Goal: Task Accomplishment & Management: Complete application form

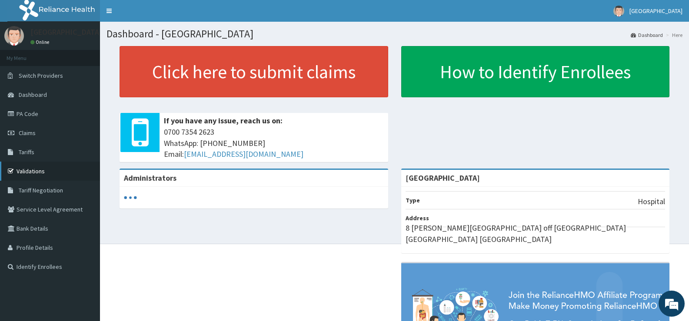
click at [73, 163] on link "Validations" at bounding box center [50, 171] width 100 height 19
click at [80, 170] on link "Validations" at bounding box center [50, 171] width 100 height 19
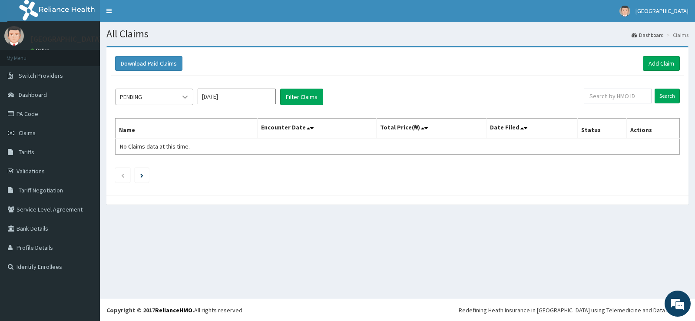
click at [184, 94] on icon at bounding box center [185, 97] width 9 height 9
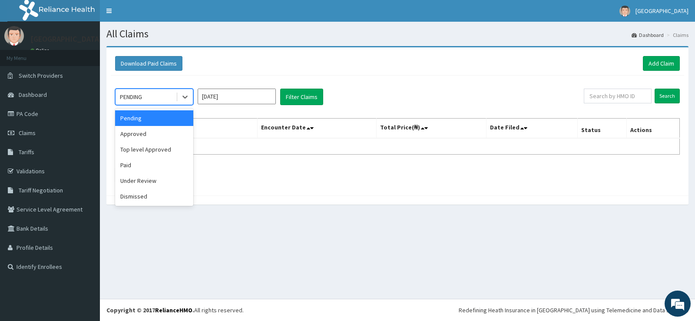
click at [180, 113] on div "Pending" at bounding box center [154, 118] width 78 height 16
click at [183, 100] on icon at bounding box center [185, 97] width 9 height 9
click at [171, 128] on div "Approved" at bounding box center [154, 134] width 78 height 16
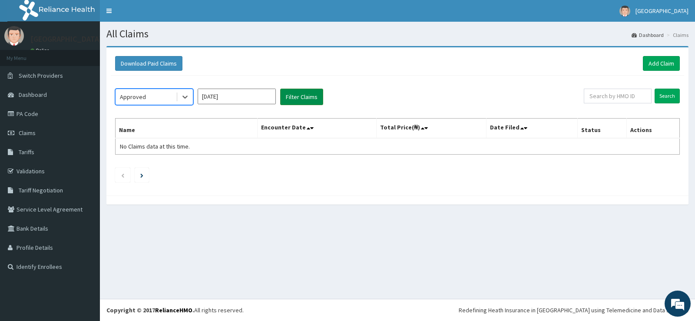
click at [290, 99] on button "Filter Claims" at bounding box center [301, 97] width 43 height 17
click at [609, 92] on input "text" at bounding box center [618, 96] width 68 height 15
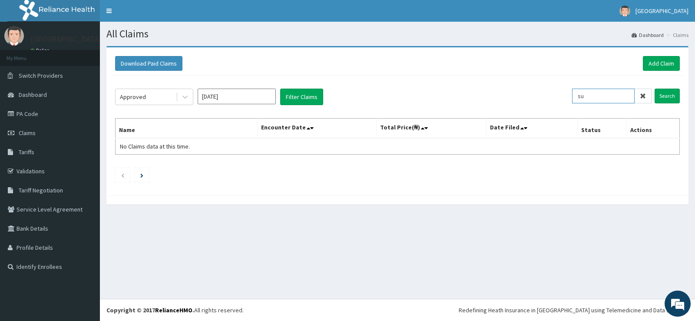
type input "s"
type input "SUN/10055/C"
click at [672, 96] on input "Search" at bounding box center [667, 96] width 25 height 15
click at [673, 96] on input "Search" at bounding box center [667, 96] width 25 height 15
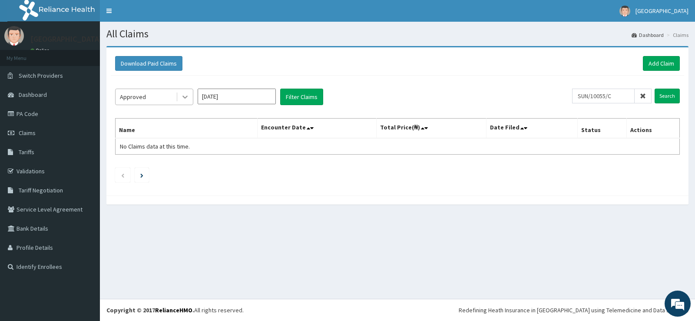
click at [184, 96] on icon at bounding box center [185, 97] width 9 height 9
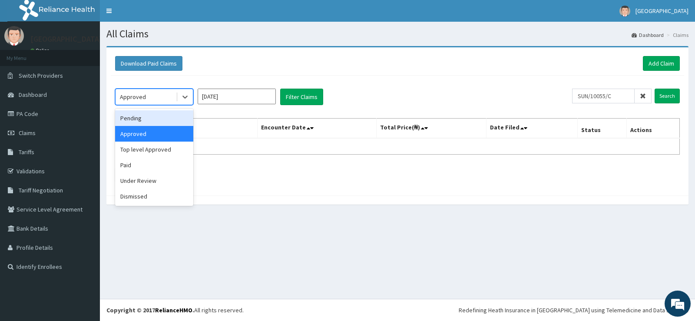
click at [166, 123] on div "Pending" at bounding box center [154, 118] width 78 height 16
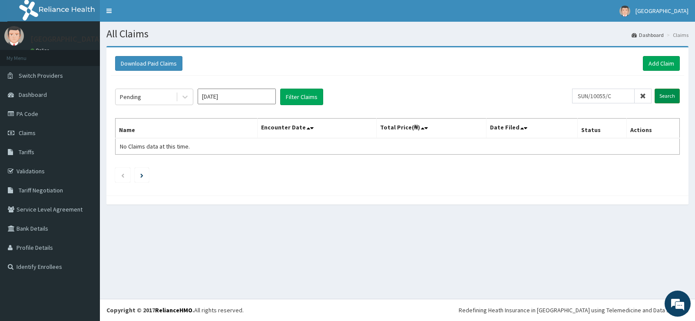
click at [665, 97] on input "Search" at bounding box center [667, 96] width 25 height 15
drag, startPoint x: 316, startPoint y: 109, endPoint x: 316, endPoint y: 102, distance: 7.4
click at [316, 102] on div "Pending Oct 2025 Filter Claims SUN/10055/C Search Name Encounter Date Total Pri…" at bounding box center [398, 134] width 574 height 116
click at [316, 102] on button "Filter Claims" at bounding box center [301, 97] width 43 height 17
click at [665, 62] on link "Add Claim" at bounding box center [661, 63] width 37 height 15
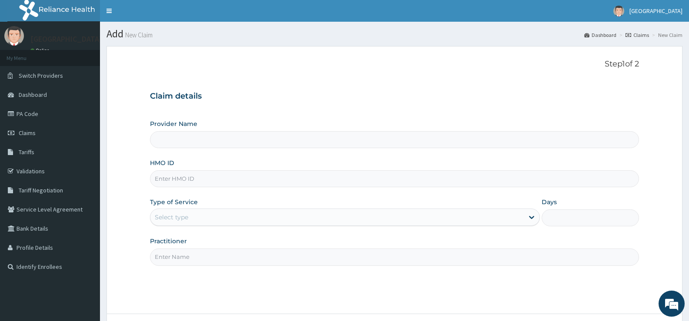
click at [312, 140] on input "Provider Name" at bounding box center [394, 139] width 489 height 17
type input "[GEOGRAPHIC_DATA]"
click at [178, 142] on input "[GEOGRAPHIC_DATA]" at bounding box center [394, 139] width 489 height 17
click at [193, 180] on input "HMO ID" at bounding box center [394, 178] width 489 height 17
type input "SUN/10055/C"
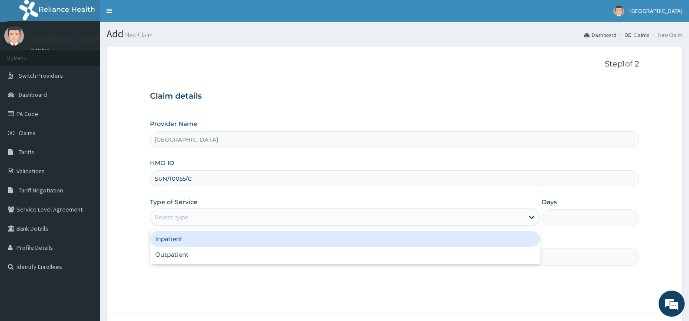
click at [200, 214] on div "Select type" at bounding box center [336, 217] width 373 height 14
click at [194, 237] on div "Inpatient" at bounding box center [344, 239] width 389 height 16
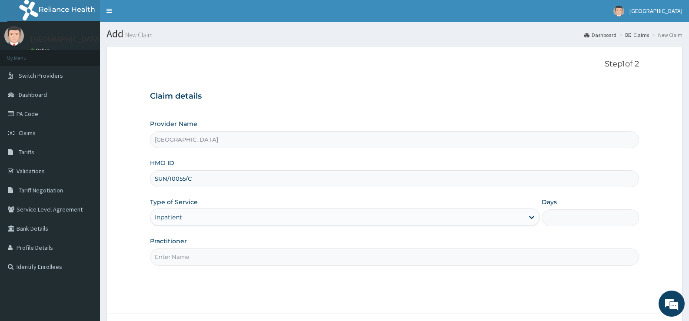
click at [202, 257] on input "Practitioner" at bounding box center [394, 257] width 489 height 17
type input "DR OBAFEMI"
click at [558, 201] on div "Days" at bounding box center [590, 212] width 97 height 29
click at [559, 209] on div "Days" at bounding box center [590, 212] width 97 height 29
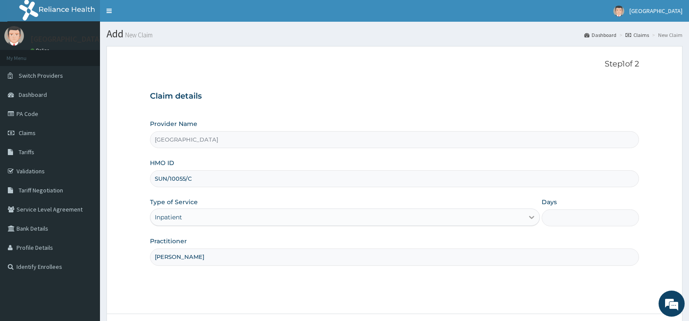
click at [532, 214] on icon at bounding box center [531, 217] width 9 height 9
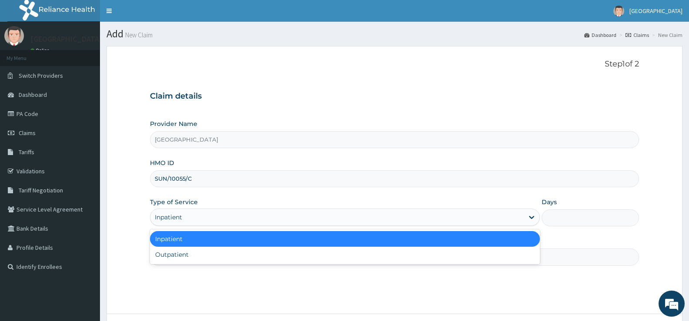
click at [563, 200] on div "Days" at bounding box center [590, 212] width 97 height 29
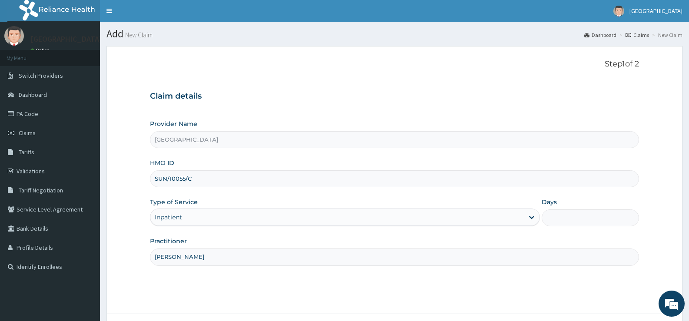
drag, startPoint x: 563, startPoint y: 200, endPoint x: 566, endPoint y: 207, distance: 8.1
click at [566, 207] on div "Days" at bounding box center [590, 212] width 97 height 29
click at [565, 214] on input "Days" at bounding box center [590, 218] width 97 height 17
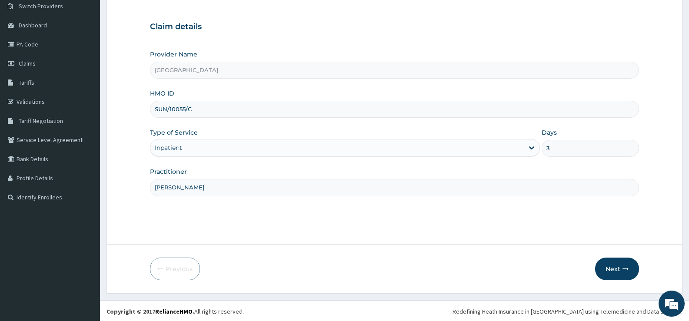
scroll to position [71, 0]
type input "3"
click at [616, 266] on button "Next" at bounding box center [617, 267] width 44 height 23
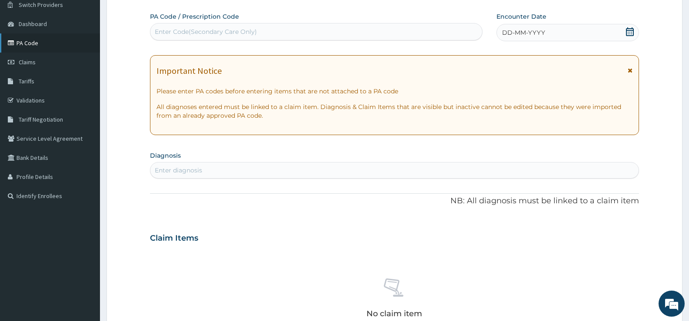
click at [58, 47] on link "PA Code" at bounding box center [50, 42] width 100 height 19
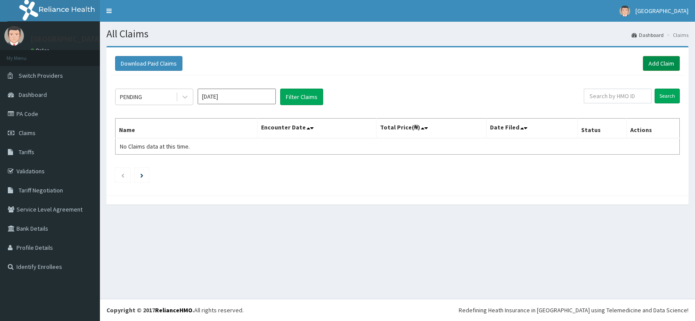
click at [657, 62] on link "Add Claim" at bounding box center [661, 63] width 37 height 15
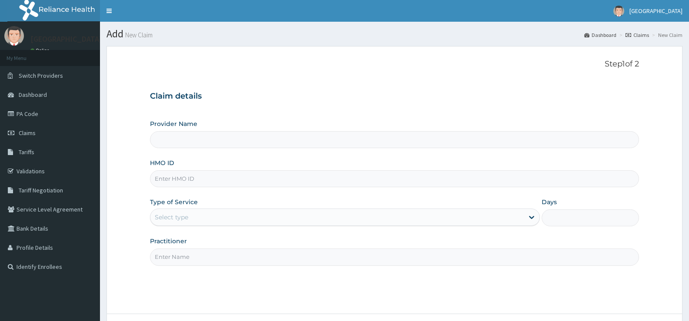
click at [195, 140] on input "Provider Name" at bounding box center [394, 139] width 489 height 17
click at [195, 141] on input "Provider Name" at bounding box center [394, 139] width 489 height 17
click at [200, 146] on input "Provider Name" at bounding box center [394, 139] width 489 height 17
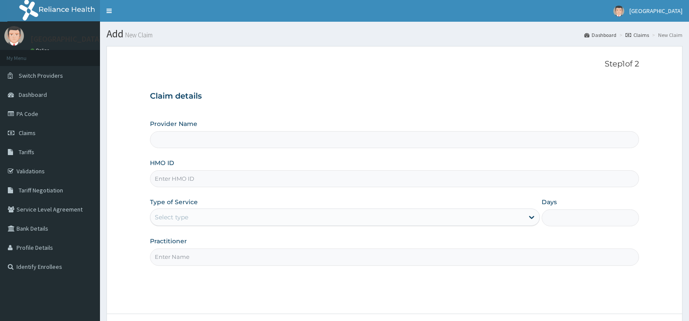
click at [193, 183] on input "HMO ID" at bounding box center [394, 178] width 489 height 17
type input "SU"
type input "[GEOGRAPHIC_DATA]"
type input "SUN/10055/C"
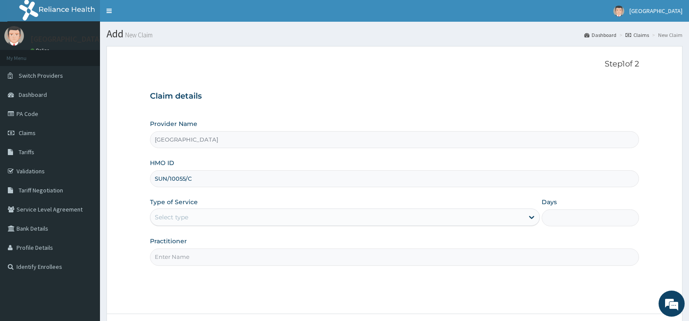
click at [177, 219] on div "Select type" at bounding box center [171, 217] width 33 height 9
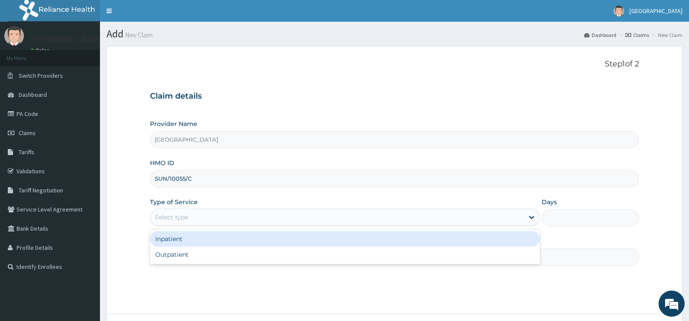
click at [172, 236] on div "Inpatient" at bounding box center [344, 239] width 389 height 16
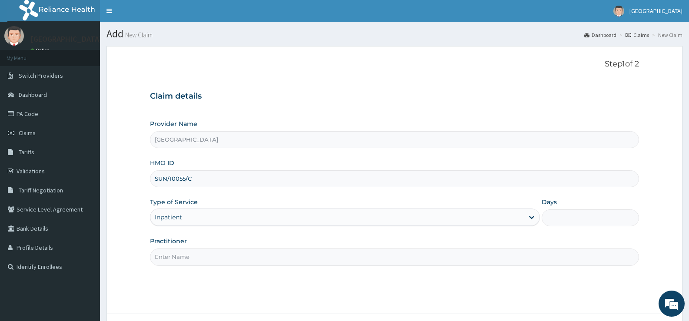
click at [177, 258] on input "Practitioner" at bounding box center [394, 257] width 489 height 17
type input "DR OBAFEMI"
click at [569, 218] on input "Days" at bounding box center [590, 218] width 97 height 17
type input "3"
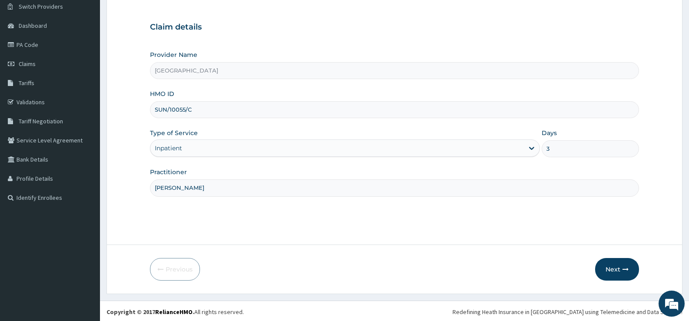
scroll to position [71, 0]
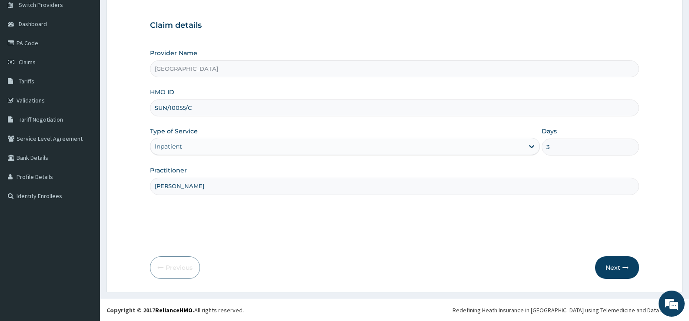
click at [555, 150] on input "3" at bounding box center [590, 147] width 97 height 17
type input "4"
click at [621, 267] on button "Next" at bounding box center [617, 267] width 44 height 23
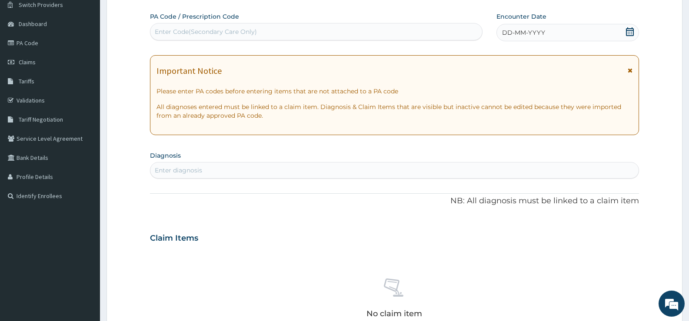
click at [173, 29] on div "Enter Code(Secondary Care Only)" at bounding box center [206, 31] width 102 height 9
type input "PA/F2F9B3"
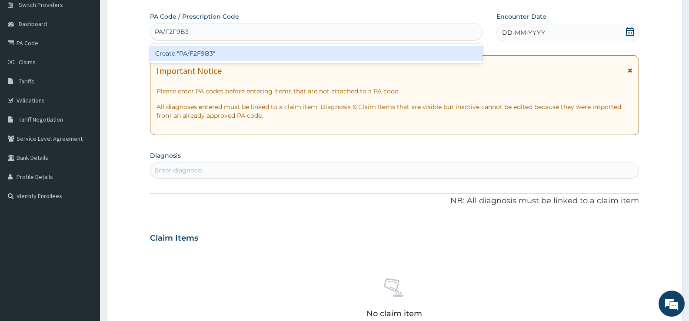
click at [179, 57] on div "Create "PA/F2F9B3"" at bounding box center [316, 54] width 333 height 16
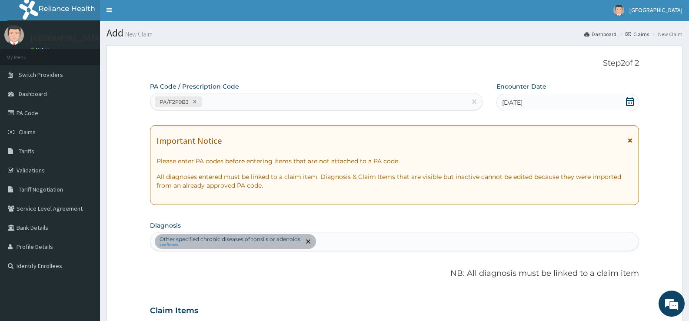
scroll to position [0, 0]
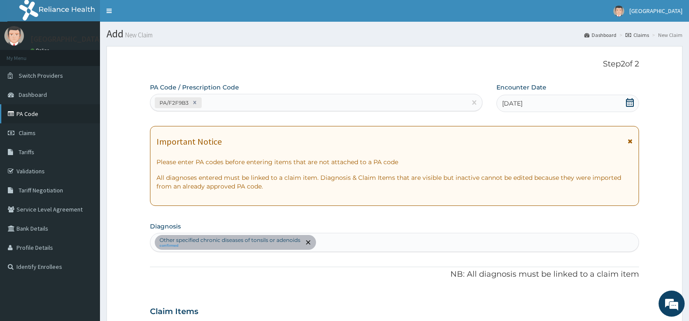
click at [24, 113] on link "PA Code" at bounding box center [50, 113] width 100 height 19
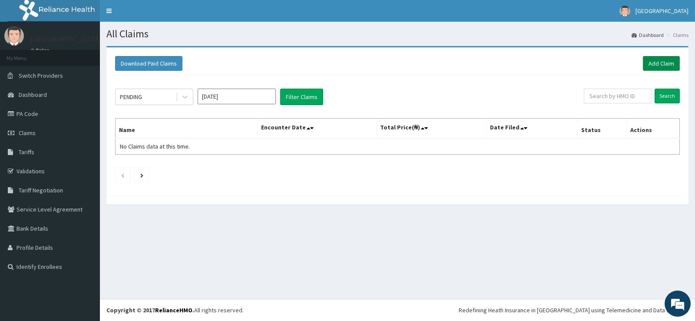
click at [656, 66] on link "Add Claim" at bounding box center [661, 63] width 37 height 15
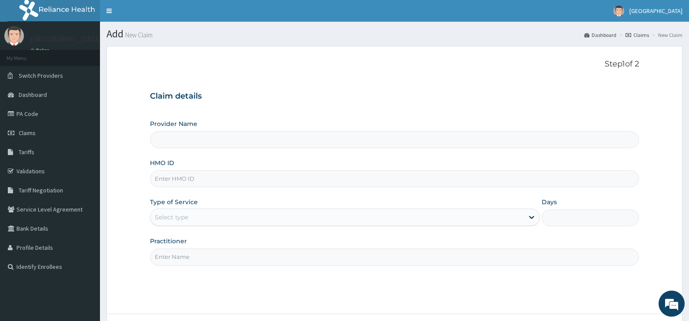
click at [244, 186] on input "HMO ID" at bounding box center [394, 178] width 489 height 17
type input "SUM"
type input "[GEOGRAPHIC_DATA]"
type input "SUN/10055/C"
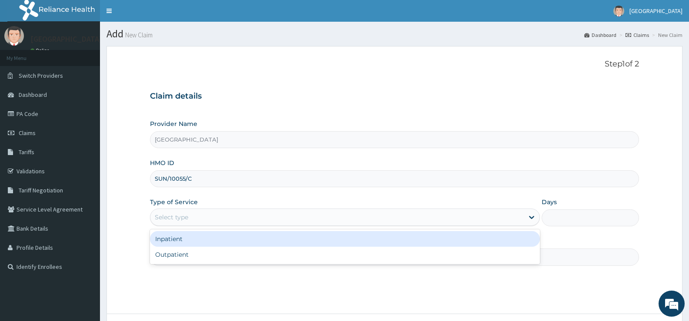
click at [197, 216] on div "Select type" at bounding box center [336, 217] width 373 height 14
click at [195, 235] on div "Inpatient" at bounding box center [344, 239] width 389 height 16
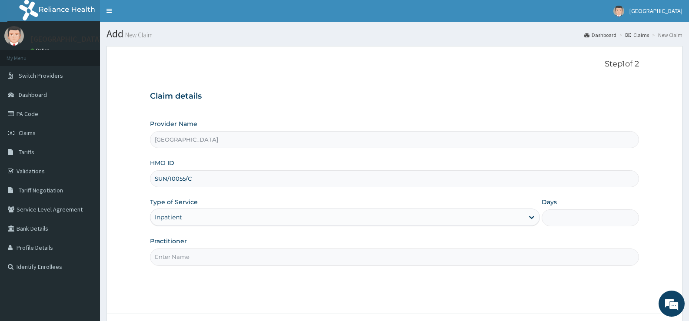
click at [185, 254] on input "Practitioner" at bounding box center [394, 257] width 489 height 17
type input "DR OBAFEMI"
click at [562, 212] on input "Days" at bounding box center [590, 218] width 97 height 17
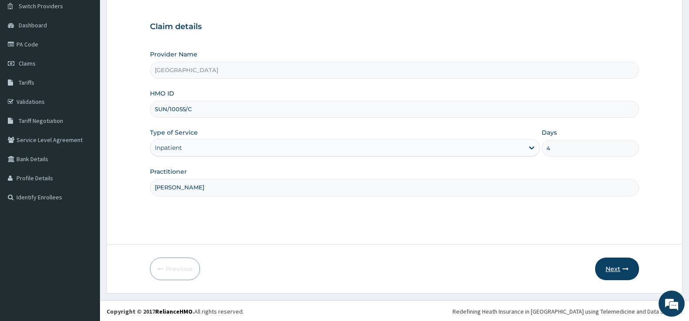
type input "4"
click at [615, 270] on button "Next" at bounding box center [617, 269] width 44 height 23
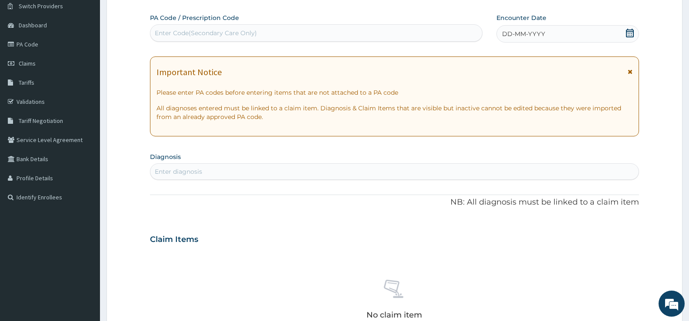
click at [255, 35] on div "Enter Code(Secondary Care Only)" at bounding box center [206, 33] width 102 height 9
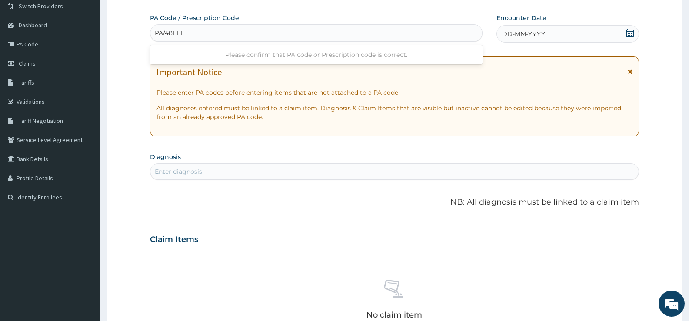
type input "PA/48FEEF"
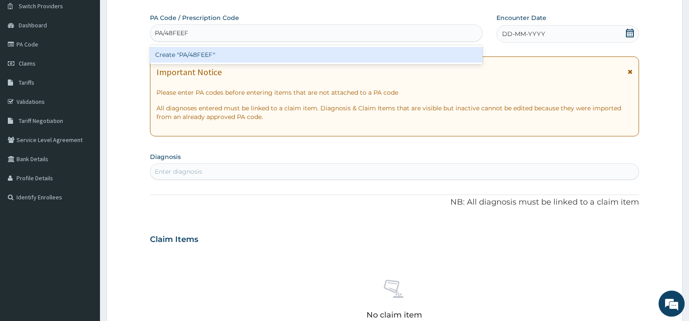
click at [267, 54] on div "Create "PA/48FEEF"" at bounding box center [316, 55] width 333 height 16
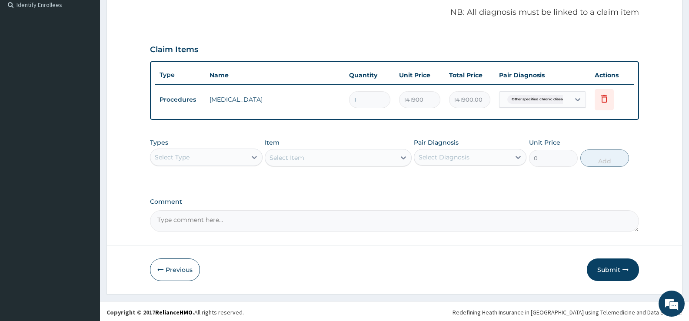
scroll to position [264, 0]
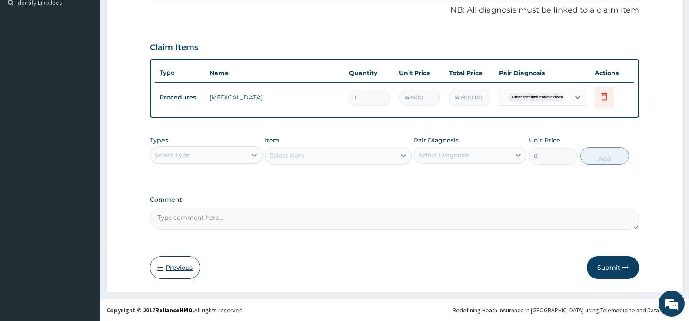
click at [162, 267] on icon "button" at bounding box center [160, 268] width 6 height 6
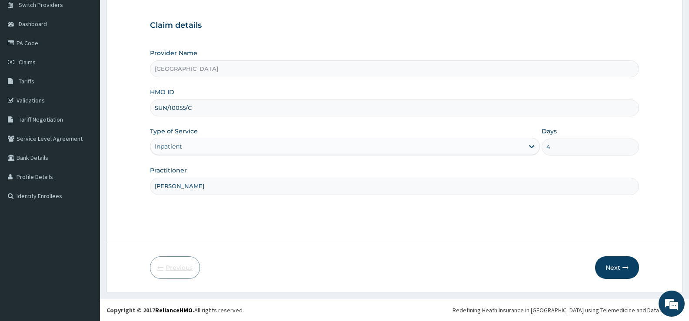
scroll to position [71, 0]
click at [621, 265] on button "Next" at bounding box center [617, 267] width 44 height 23
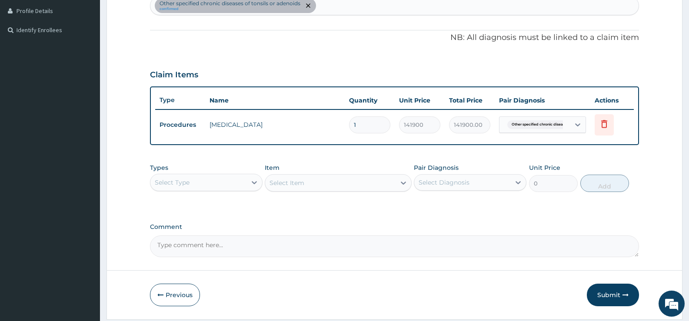
scroll to position [245, 0]
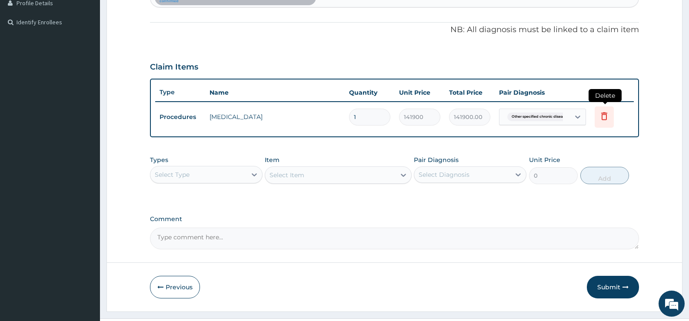
click at [604, 114] on icon at bounding box center [604, 116] width 6 height 8
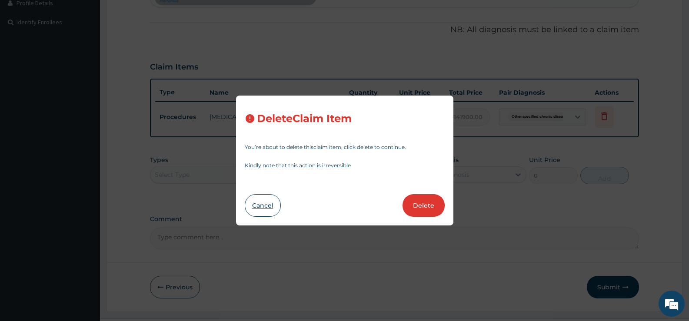
click at [256, 204] on button "Cancel" at bounding box center [263, 205] width 36 height 23
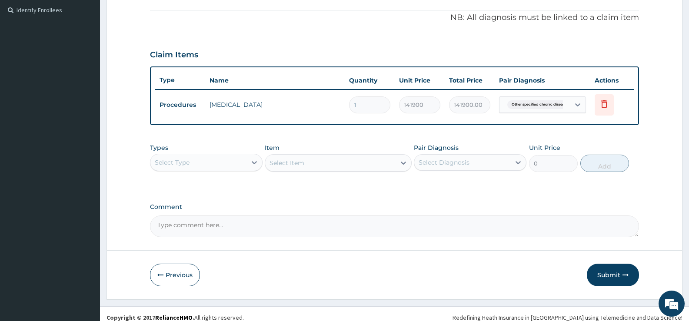
scroll to position [264, 0]
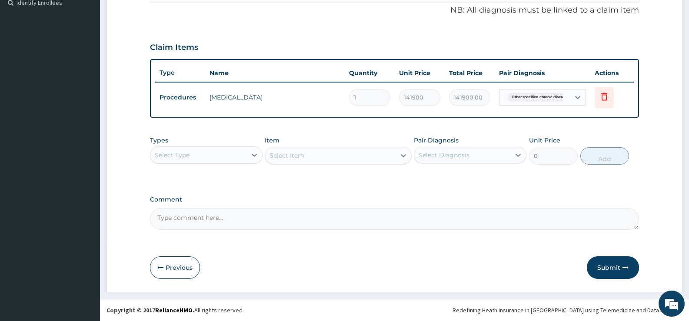
click at [275, 236] on form "Step 2 of 2 PA Code / Prescription Code PA/48FEEF Encounter Date 13-10-2025 Imp…" at bounding box center [394, 37] width 576 height 510
click at [577, 97] on icon at bounding box center [577, 97] width 5 height 3
click at [689, 1] on section "Step 2 of 2 PA Code / Prescription Code PA/48FEEF Encounter Date 13-10-2025 Imp…" at bounding box center [394, 36] width 589 height 523
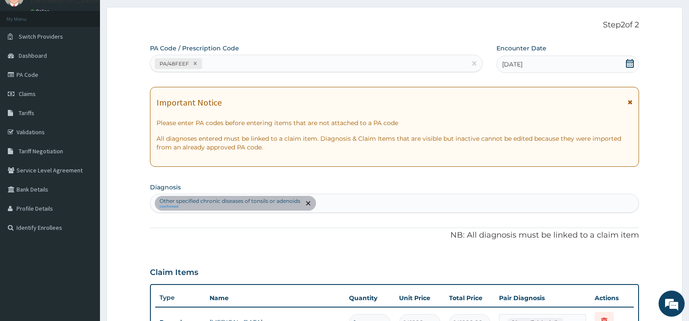
scroll to position [21, 0]
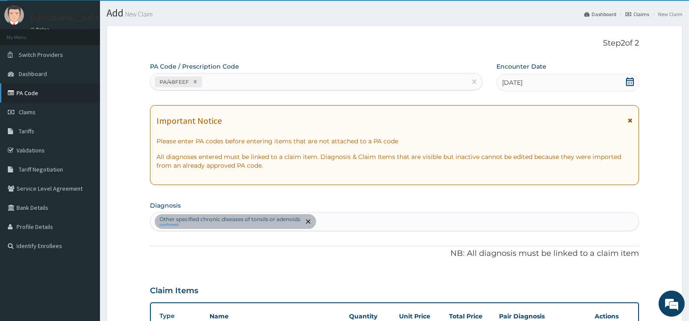
click at [24, 90] on link "PA Code" at bounding box center [50, 92] width 100 height 19
